Goal: Task Accomplishment & Management: Use online tool/utility

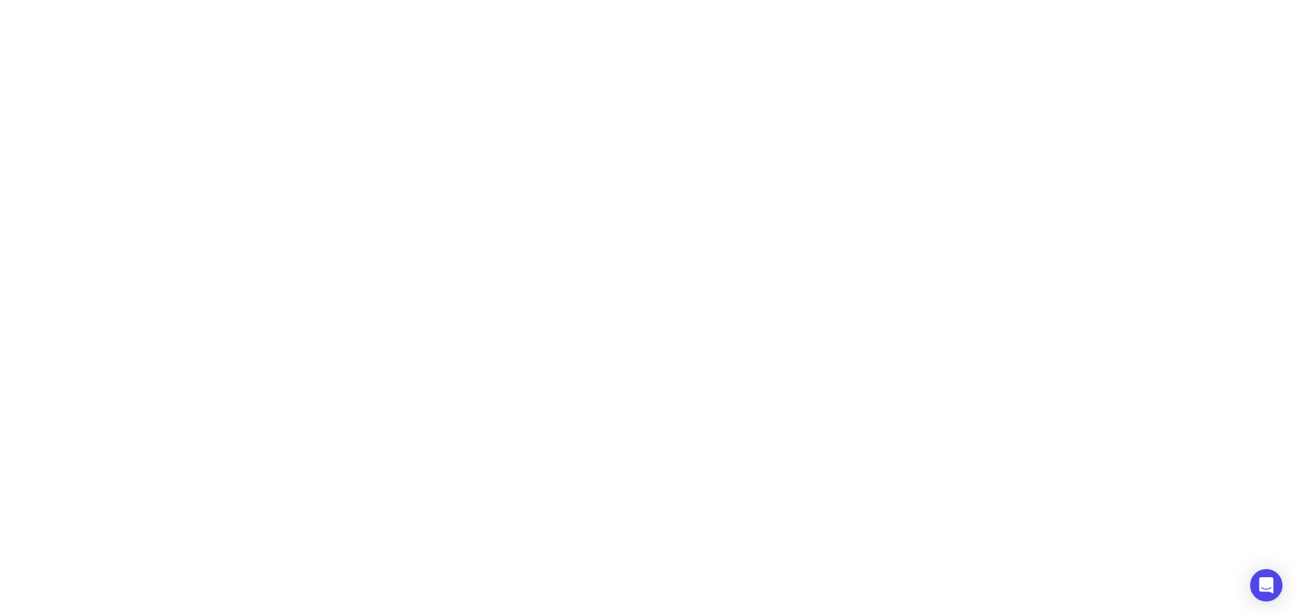
click at [876, 150] on div at bounding box center [648, 307] width 1296 height 615
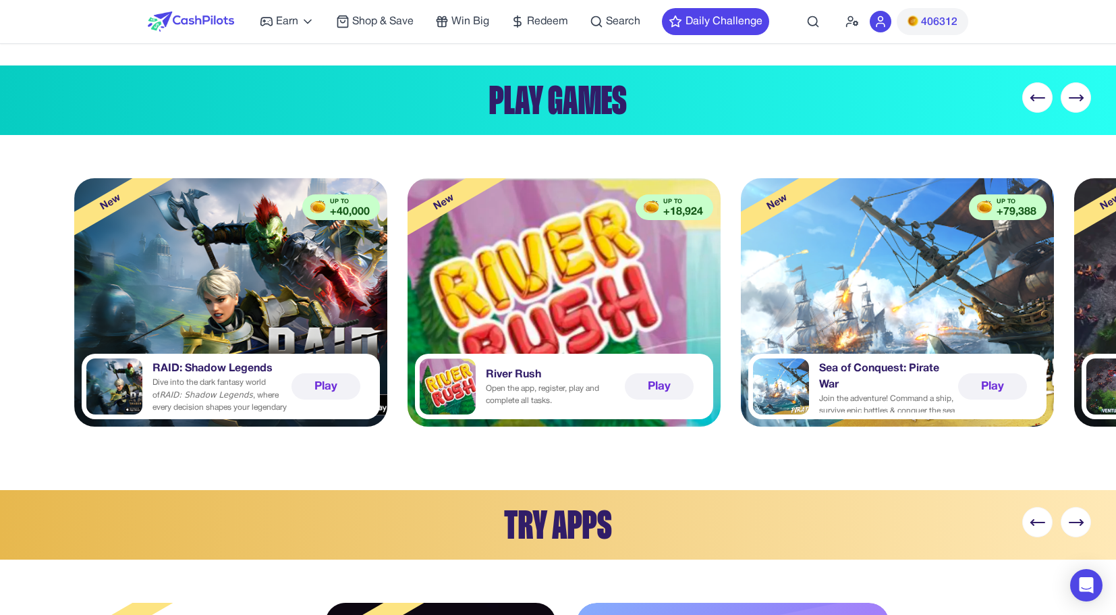
scroll to position [0, 16]
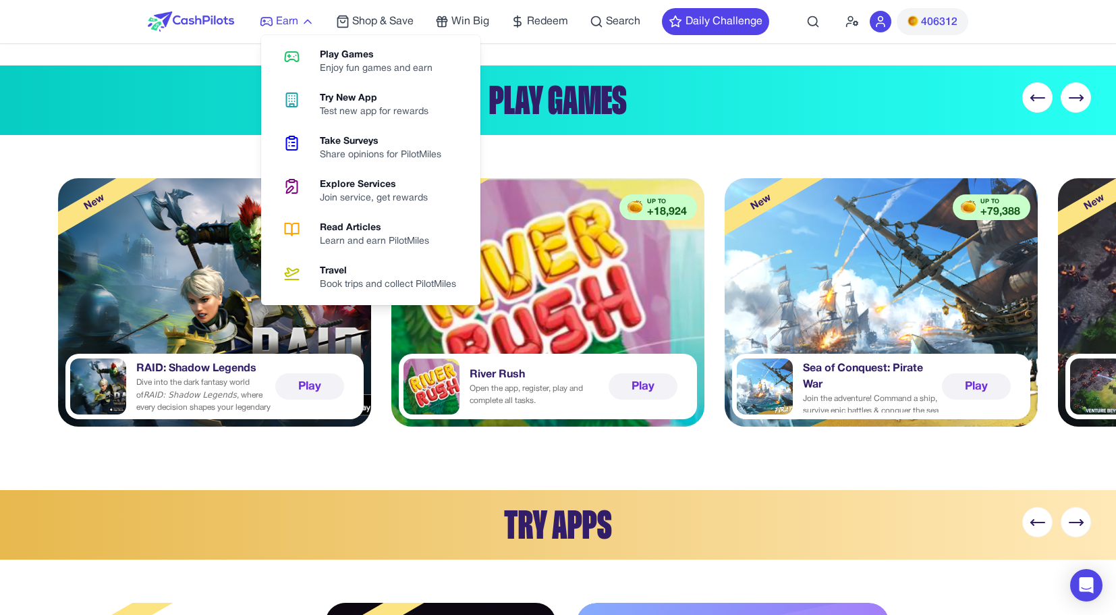
click at [279, 24] on span "Earn" at bounding box center [287, 22] width 22 height 16
